Goal: Information Seeking & Learning: Learn about a topic

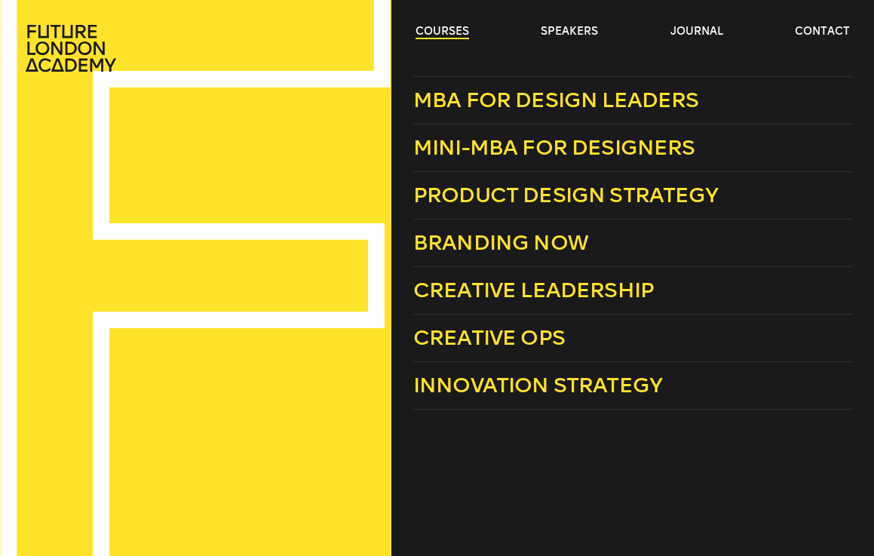
click at [435, 28] on link "courses" at bounding box center [442, 31] width 54 height 15
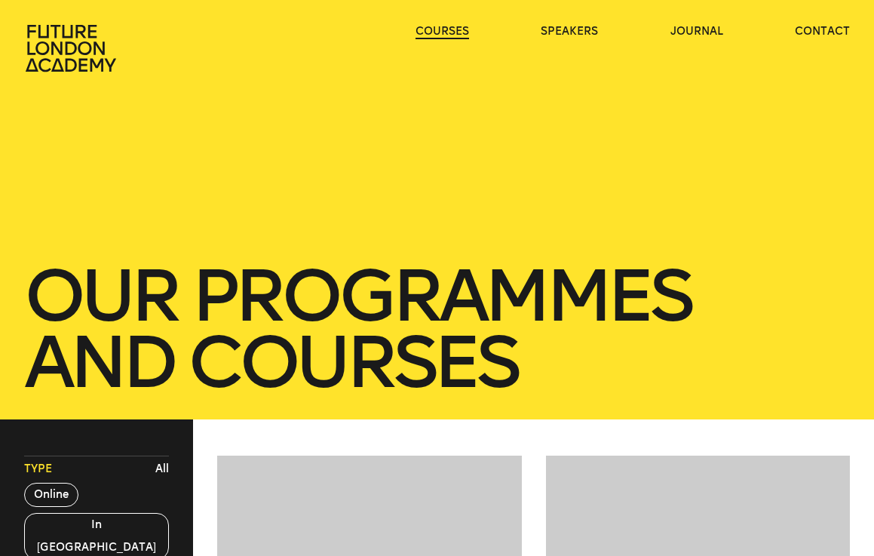
click at [446, 30] on link "courses" at bounding box center [442, 31] width 54 height 15
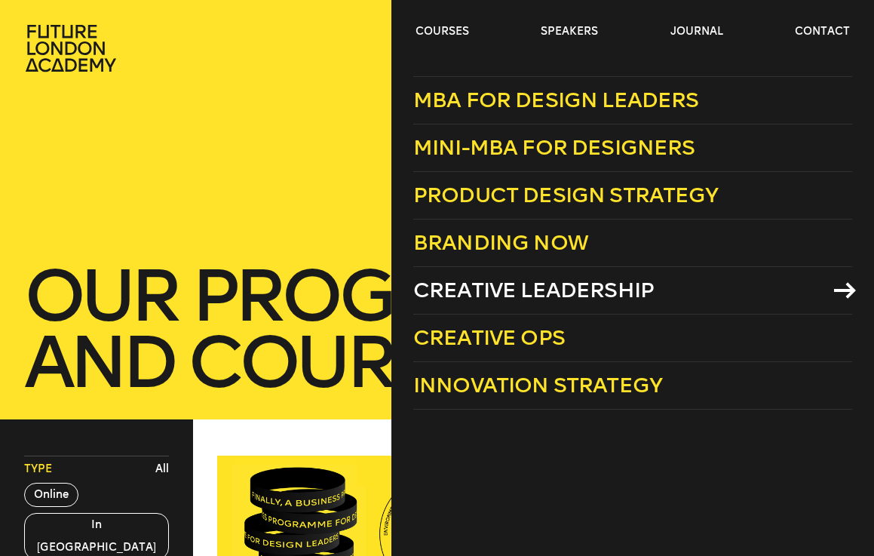
click at [475, 291] on span "Creative Leadership" at bounding box center [533, 289] width 241 height 25
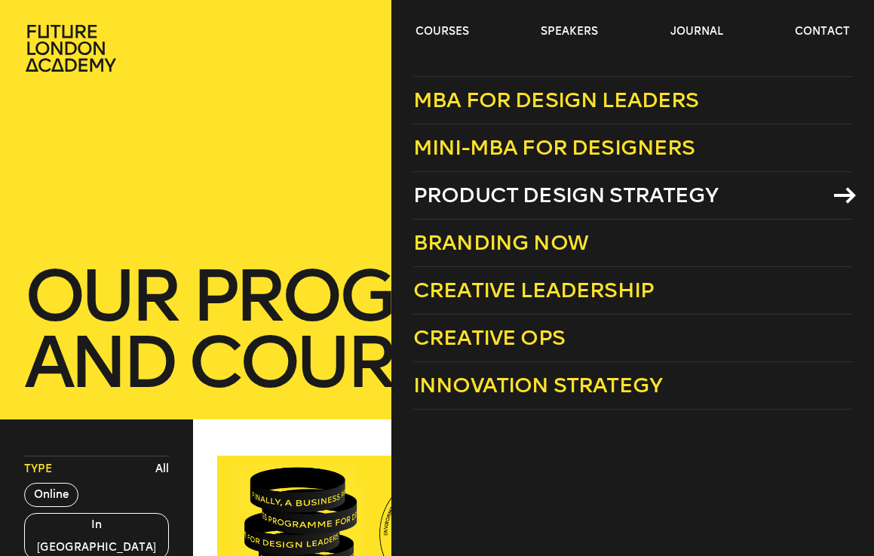
click at [500, 192] on span "Product Design Strategy" at bounding box center [565, 194] width 305 height 25
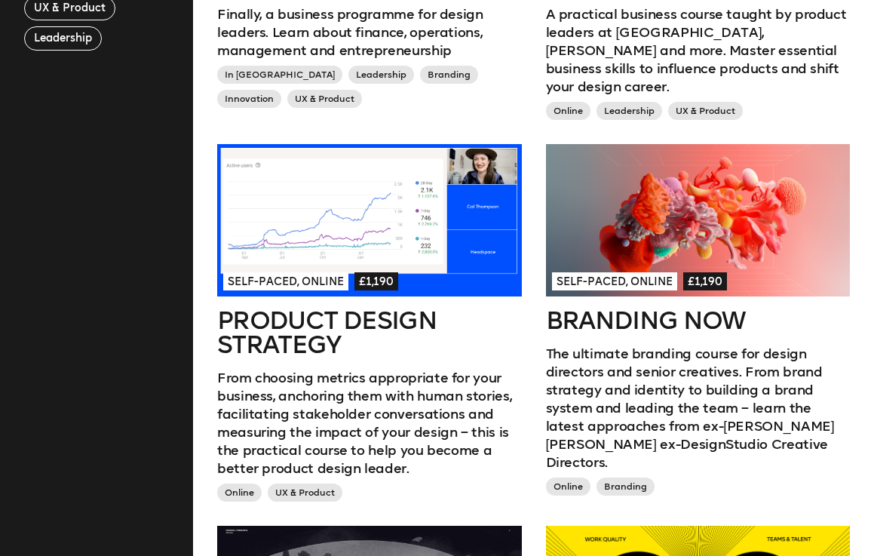
scroll to position [673, 0]
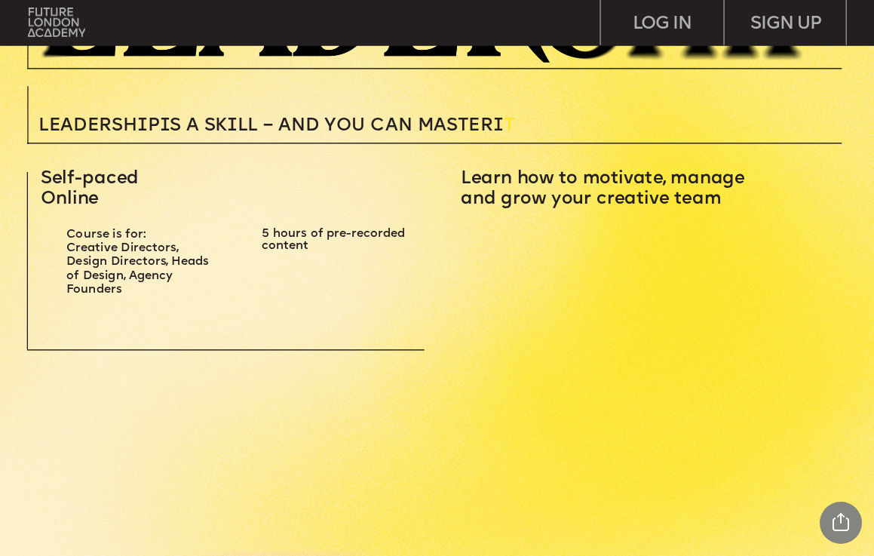
scroll to position [311, 0]
